Goal: Task Accomplishment & Management: Use online tool/utility

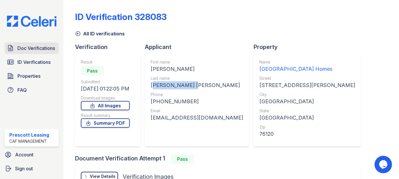
click at [30, 45] on span "Doc Verifications" at bounding box center [36, 48] width 38 height 7
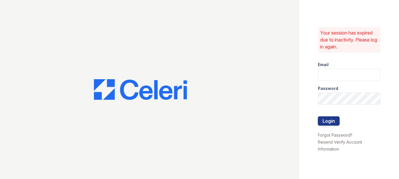
type input "prescottpark2@cafmanagement.com"
click at [330, 121] on button "Login" at bounding box center [329, 120] width 22 height 9
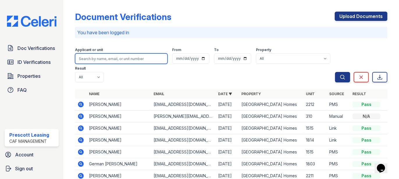
click at [113, 58] on input "search" at bounding box center [121, 59] width 92 height 10
type input "green"
click at [335, 72] on button "Search" at bounding box center [342, 77] width 15 height 10
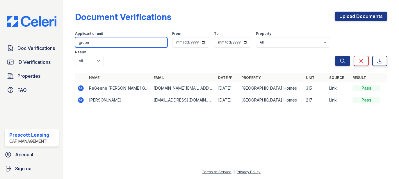
click at [97, 44] on input "green" at bounding box center [121, 42] width 92 height 10
type input "g"
type input "Ryan"
click at [335, 56] on button "Search" at bounding box center [342, 61] width 15 height 10
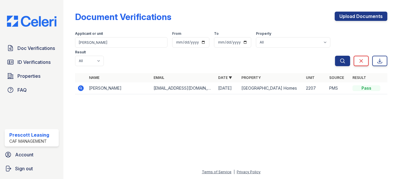
click at [80, 86] on icon at bounding box center [81, 89] width 6 height 6
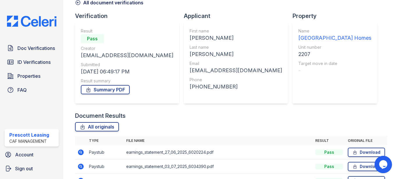
scroll to position [29, 0]
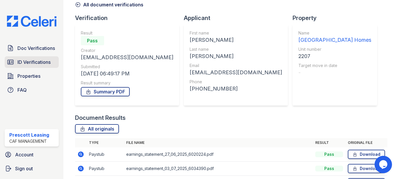
click at [47, 65] on span "ID Verifications" at bounding box center [33, 62] width 33 height 7
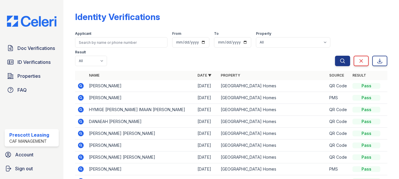
click at [85, 133] on td at bounding box center [81, 134] width 12 height 12
click at [82, 132] on icon at bounding box center [81, 134] width 6 height 6
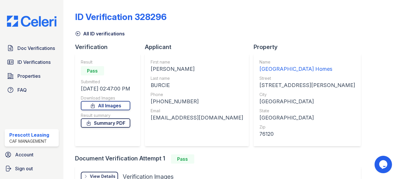
click at [111, 125] on link "Summary PDF" at bounding box center [105, 123] width 49 height 9
click at [80, 36] on icon at bounding box center [78, 34] width 6 height 6
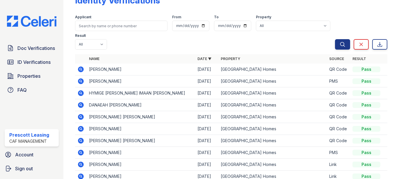
scroll to position [29, 0]
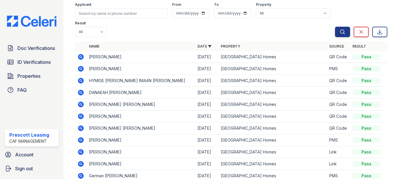
click at [78, 69] on icon at bounding box center [81, 69] width 6 height 6
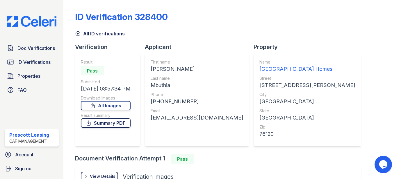
click at [95, 121] on link "Summary PDF" at bounding box center [106, 123] width 50 height 9
click at [38, 47] on span "Doc Verifications" at bounding box center [36, 48] width 38 height 7
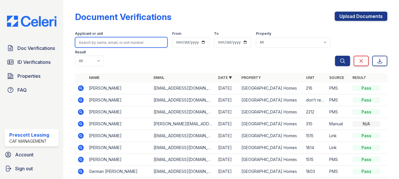
click at [108, 42] on input "search" at bounding box center [121, 42] width 92 height 10
type input "[PERSON_NAME]"
click at [335, 56] on button "Search" at bounding box center [342, 61] width 15 height 10
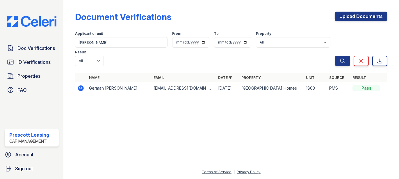
click at [82, 86] on icon at bounding box center [81, 89] width 6 height 6
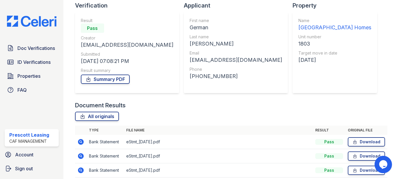
scroll to position [116, 0]
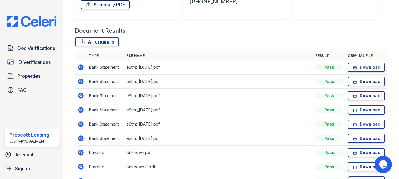
click at [103, 3] on link "Summary PDF" at bounding box center [105, 4] width 49 height 9
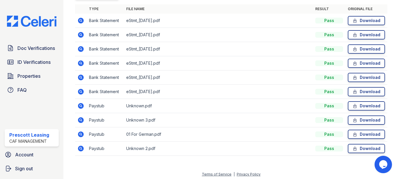
scroll to position [164, 0]
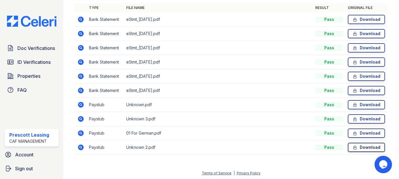
click at [366, 144] on link "Download" at bounding box center [366, 147] width 37 height 9
click at [364, 135] on link "Download" at bounding box center [366, 133] width 37 height 9
click at [364, 121] on link "Download" at bounding box center [366, 119] width 37 height 9
click at [360, 104] on link "Download" at bounding box center [366, 104] width 37 height 9
click at [77, 146] on icon at bounding box center [80, 147] width 7 height 7
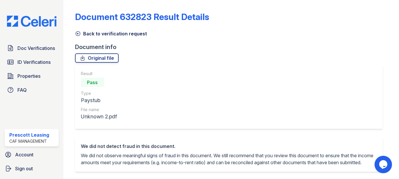
click at [79, 31] on icon at bounding box center [78, 34] width 6 height 6
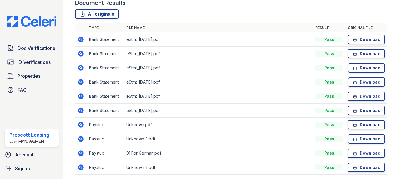
scroll to position [145, 0]
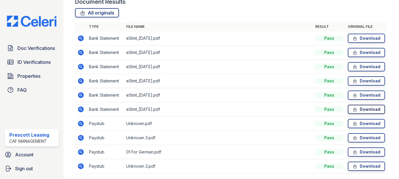
click at [356, 107] on link "Download" at bounding box center [366, 109] width 37 height 9
click at [365, 109] on link "Download" at bounding box center [366, 109] width 37 height 9
